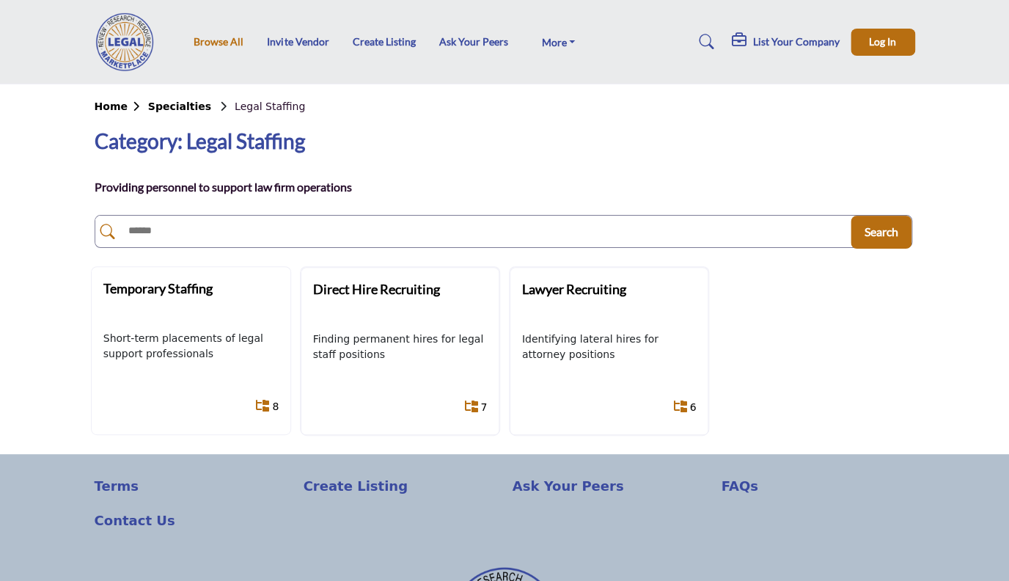
click at [226, 39] on link "Browse All" at bounding box center [219, 41] width 50 height 12
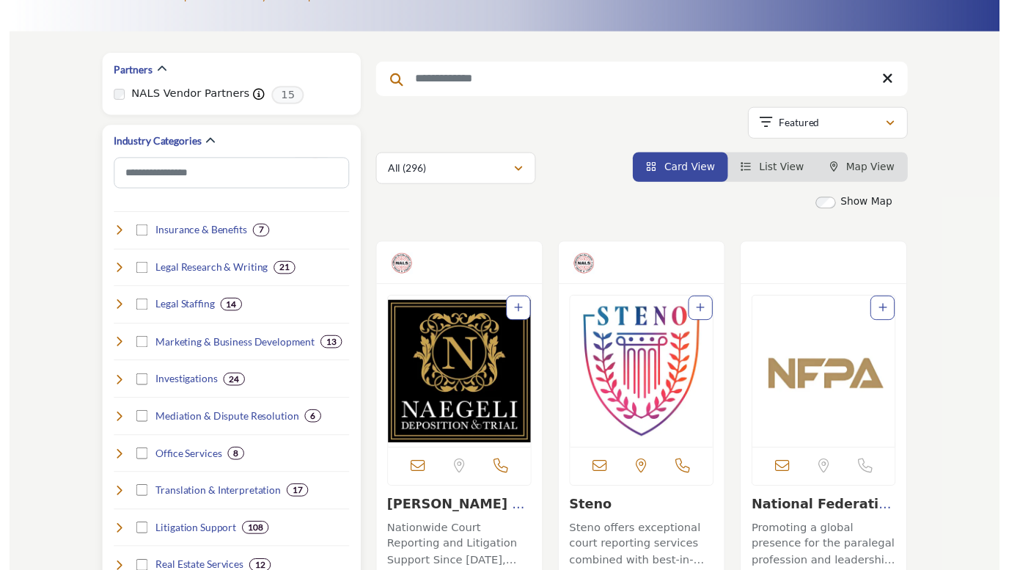
scroll to position [177, 0]
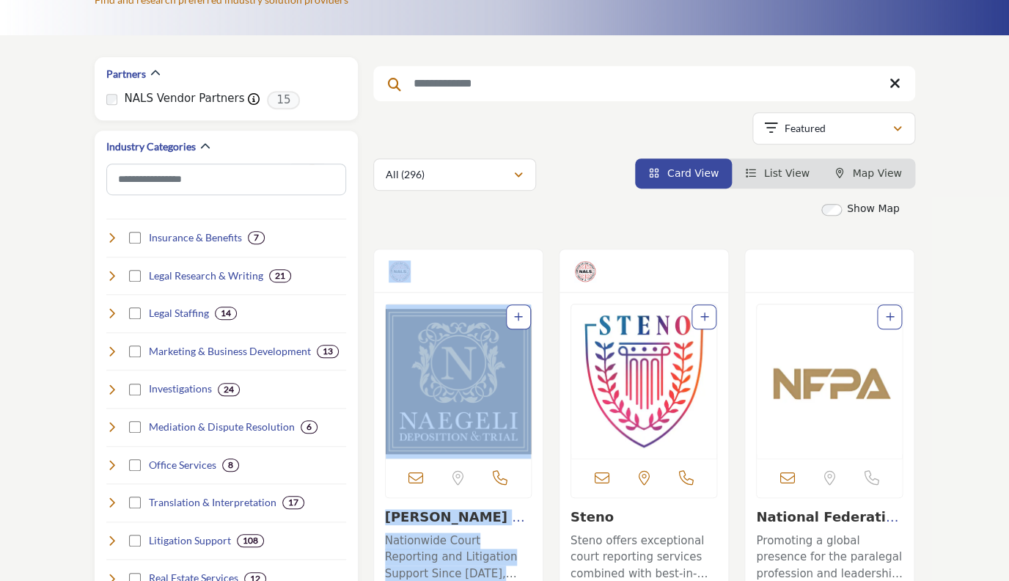
drag, startPoint x: 674, startPoint y: 260, endPoint x: 713, endPoint y: 216, distance: 58.7
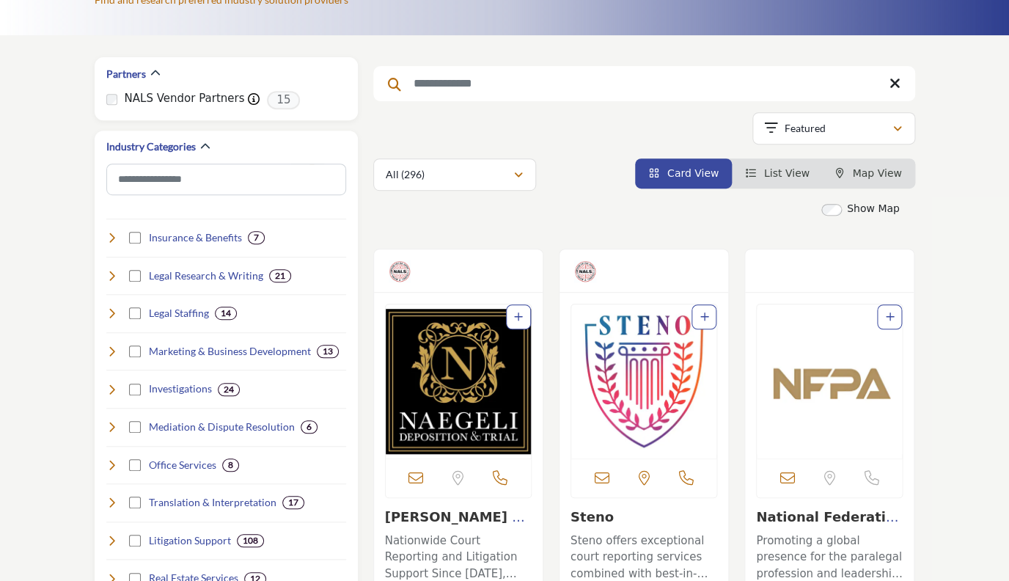
click at [786, 158] on div "Searched Term Searched Results 21" at bounding box center [644, 123] width 542 height 133
click at [781, 173] on span "List View" at bounding box center [786, 173] width 45 height 12
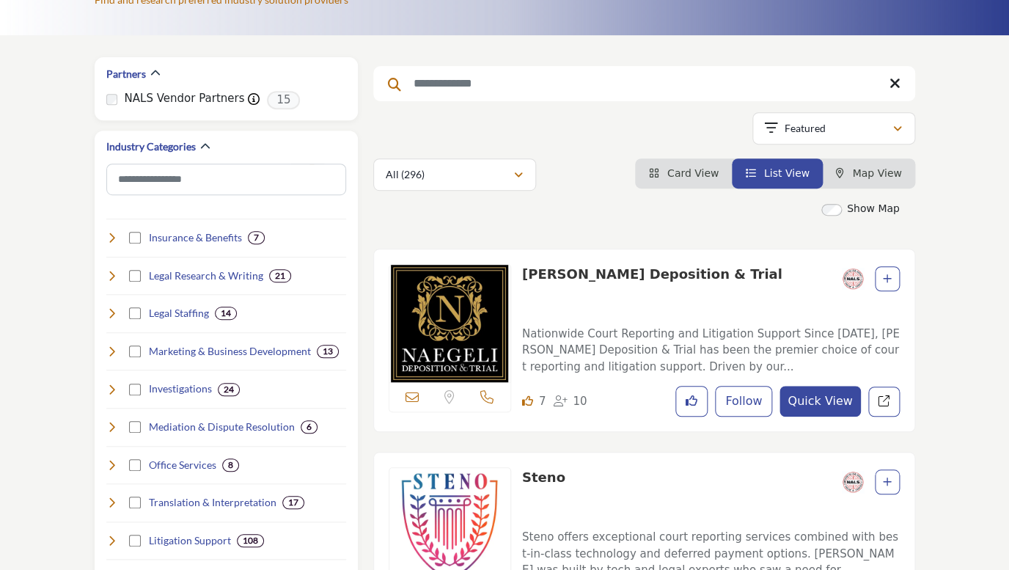
click at [874, 172] on span "Map View" at bounding box center [876, 173] width 49 height 12
drag, startPoint x: 887, startPoint y: 180, endPoint x: 861, endPoint y: 169, distance: 28.6
click at [886, 180] on li "Map View" at bounding box center [869, 173] width 92 height 30
click at [856, 170] on span "Map View" at bounding box center [876, 173] width 49 height 12
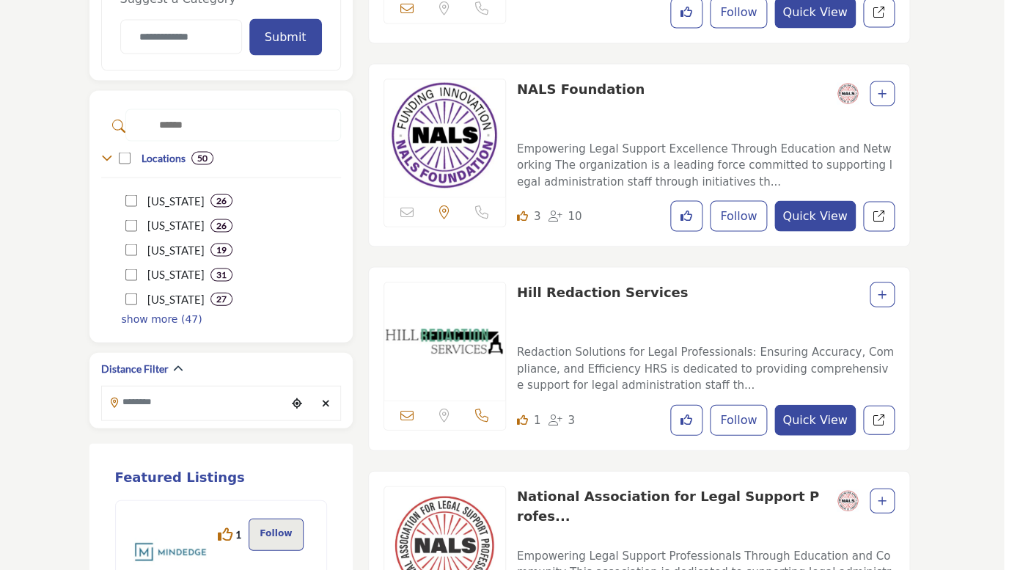
scroll to position [971, 5]
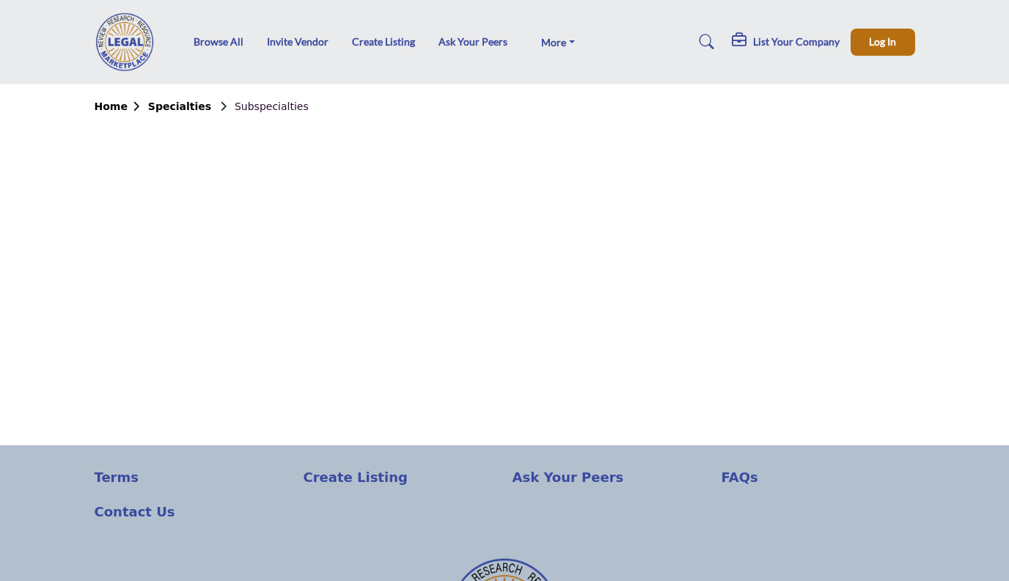
scroll to position [111, 0]
